Goal: Check status: Check status

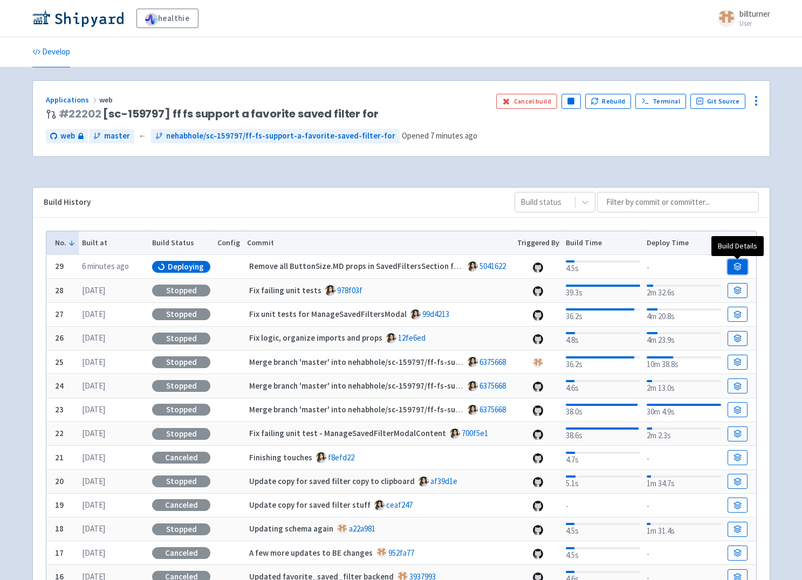
click at [738, 266] on icon at bounding box center [737, 267] width 8 height 8
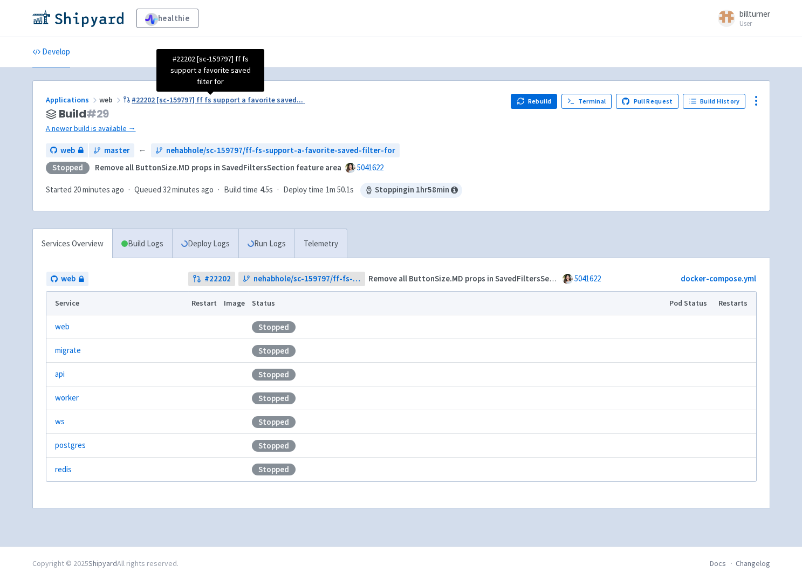
click at [195, 99] on span "#22202 [sc-159797] ff fs support a favorite saved ..." at bounding box center [217, 100] width 171 height 10
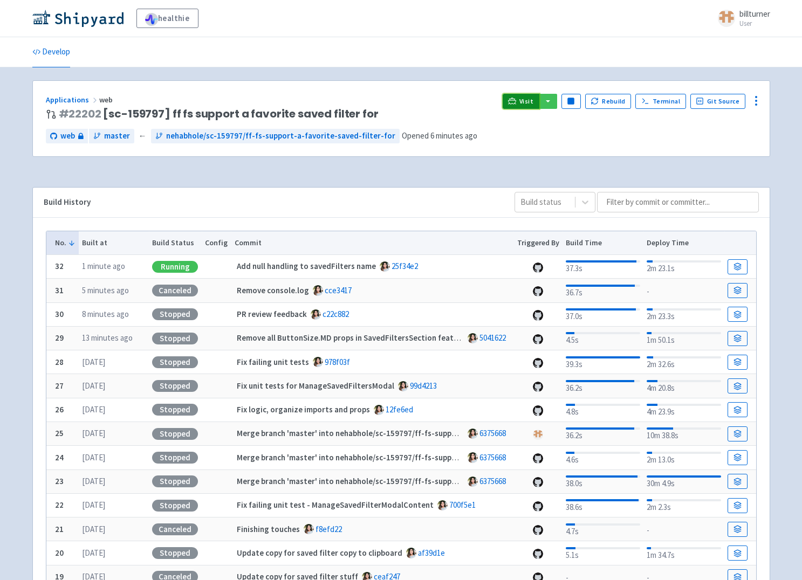
click at [523, 100] on link "Visit" at bounding box center [521, 101] width 37 height 15
click at [184, 134] on span "nehabhole/sc-159797/ff-fs-support-a-favorite-saved-filter-for" at bounding box center [280, 136] width 229 height 12
